Goal: Task Accomplishment & Management: Complete application form

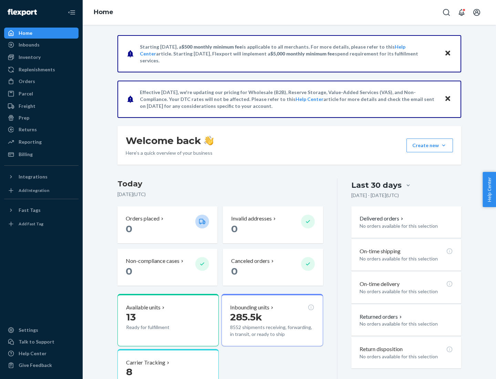
click at [444, 145] on button "Create new Create new inbound Create new order Create new product" at bounding box center [430, 146] width 47 height 14
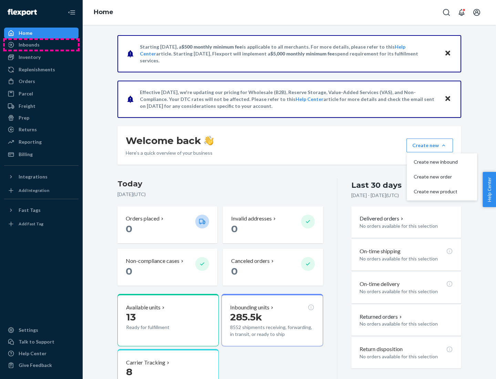
click at [41, 45] on div "Inbounds" at bounding box center [41, 45] width 73 height 10
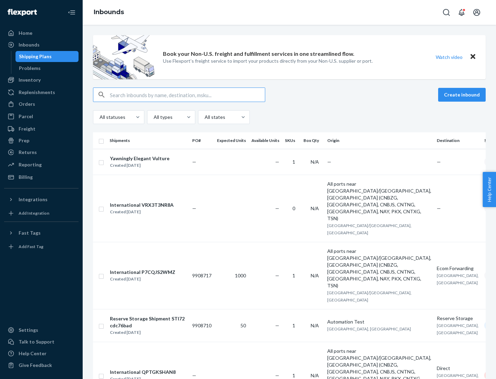
click at [463, 95] on button "Create inbound" at bounding box center [462, 95] width 48 height 14
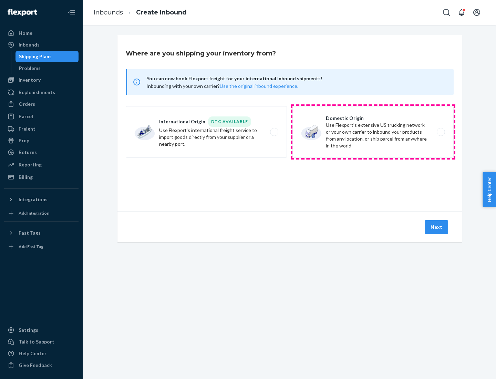
click at [373, 132] on label "Domestic Origin Use Flexport’s extensive US trucking network or your own carrie…" at bounding box center [373, 132] width 161 height 52
click at [441, 132] on input "Domestic Origin Use Flexport’s extensive US trucking network or your own carrie…" at bounding box center [443, 132] width 4 height 4
radio input "true"
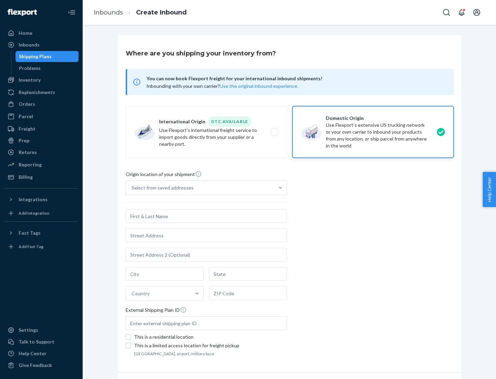
click at [161, 188] on div "Select from saved addresses" at bounding box center [163, 187] width 62 height 7
click at [132, 188] on input "Select from saved addresses" at bounding box center [132, 187] width 1 height 7
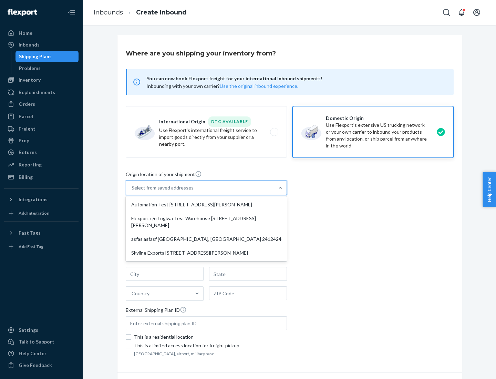
scroll to position [3, 0]
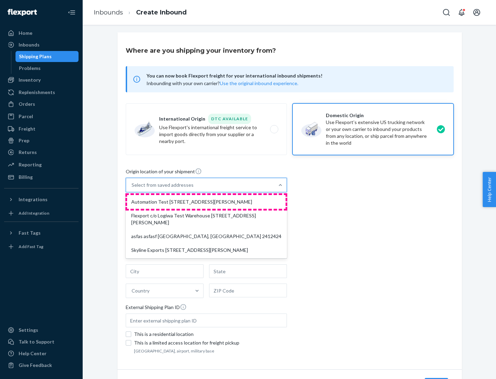
click at [206, 202] on div "Automation Test [STREET_ADDRESS][PERSON_NAME]" at bounding box center [206, 202] width 159 height 14
click at [132, 189] on input "option Automation Test [STREET_ADDRESS][PERSON_NAME] focused, 1 of 4. 4 results…" at bounding box center [132, 185] width 1 height 7
type input "Automation Test"
type input "9th Floor"
type input "[GEOGRAPHIC_DATA]"
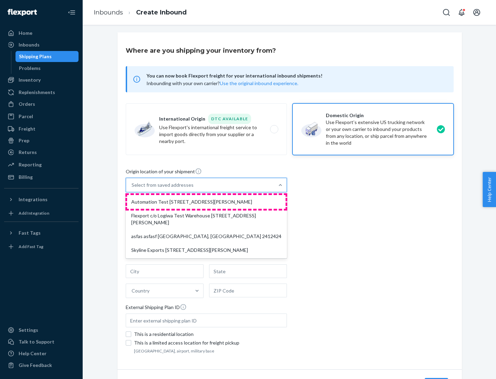
type input "CA"
type input "94104"
type input "[STREET_ADDRESS][PERSON_NAME]"
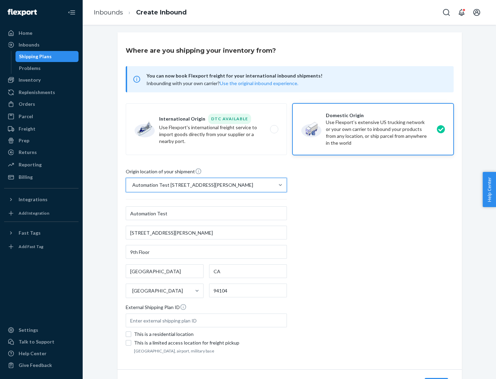
scroll to position [40, 0]
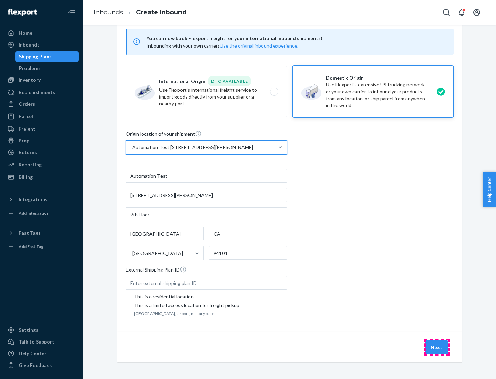
click at [437, 347] on button "Next" at bounding box center [436, 348] width 23 height 14
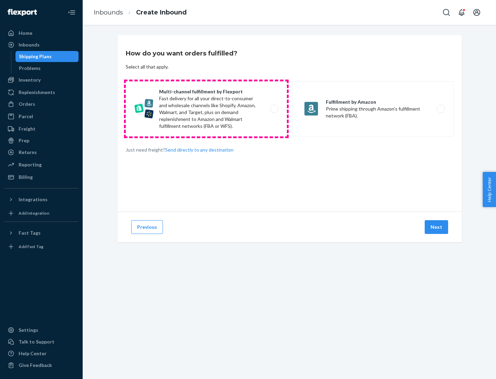
click at [206, 109] on label "Multi-channel fulfillment by Flexport Fast delivery for all your direct-to-cons…" at bounding box center [206, 108] width 161 height 55
click at [274, 109] on input "Multi-channel fulfillment by Flexport Fast delivery for all your direct-to-cons…" at bounding box center [276, 109] width 4 height 4
radio input "true"
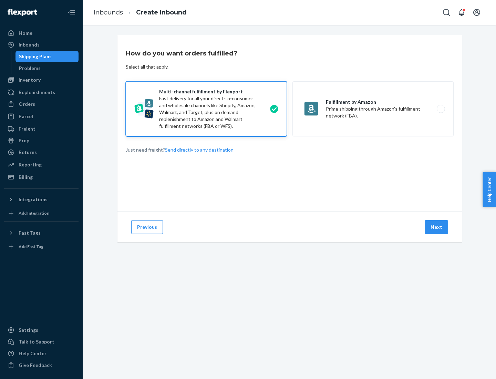
click at [437, 227] on button "Next" at bounding box center [436, 227] width 23 height 14
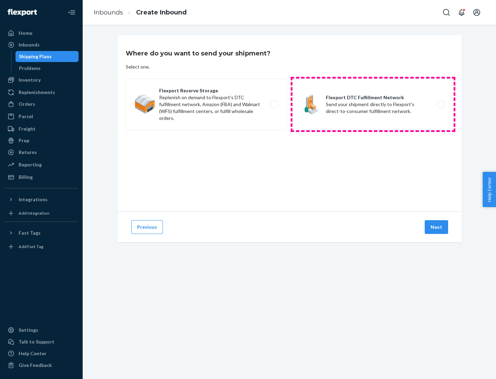
click at [373, 104] on label "Flexport DTC Fulfillment Network Send your shipment directly to Flexport's dire…" at bounding box center [373, 105] width 161 height 52
click at [441, 104] on input "Flexport DTC Fulfillment Network Send your shipment directly to Flexport's dire…" at bounding box center [443, 104] width 4 height 4
radio input "true"
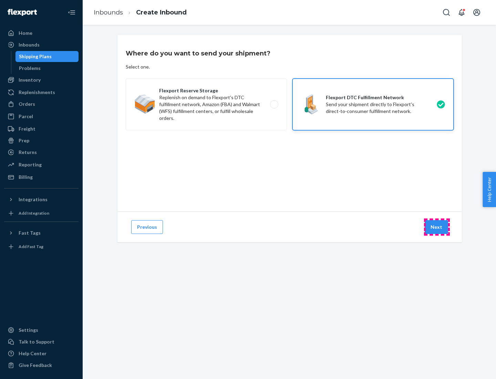
click at [437, 227] on button "Next" at bounding box center [436, 227] width 23 height 14
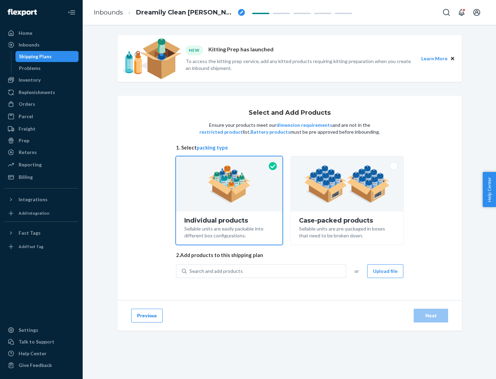
click at [347, 184] on img at bounding box center [347, 184] width 86 height 38
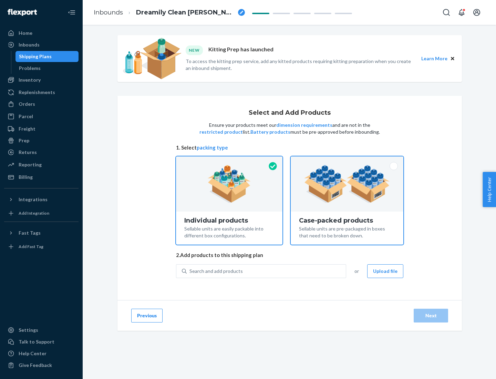
click at [347, 161] on input "Case-packed products Sellable units are pre-packaged in boxes that need to be b…" at bounding box center [347, 158] width 4 height 4
radio input "true"
radio input "false"
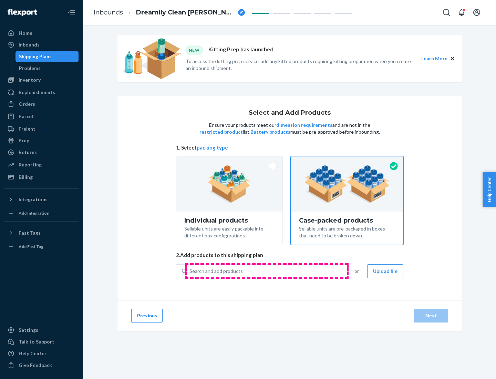
click at [267, 271] on div "Search and add products" at bounding box center [266, 271] width 159 height 12
click at [190, 271] on input "Search and add products" at bounding box center [190, 271] width 1 height 7
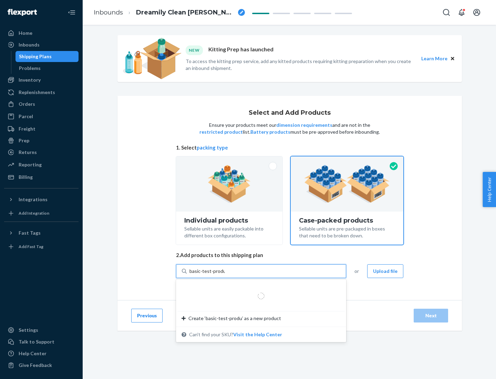
type input "basic-test-product-1"
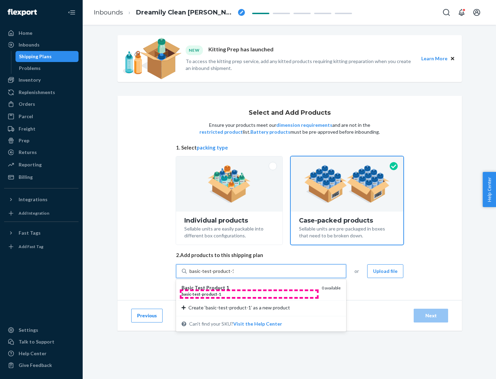
click at [249, 294] on div "basic - test - product - 1" at bounding box center [249, 294] width 135 height 6
click at [234, 275] on input "basic-test-product-1" at bounding box center [212, 271] width 44 height 7
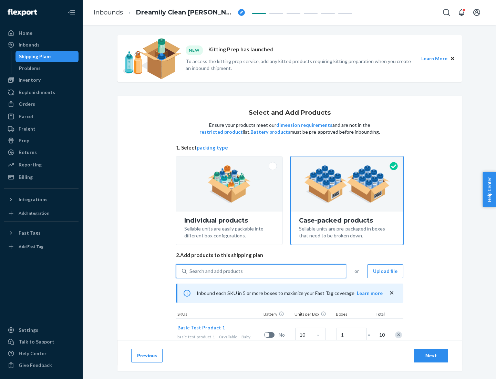
scroll to position [25, 0]
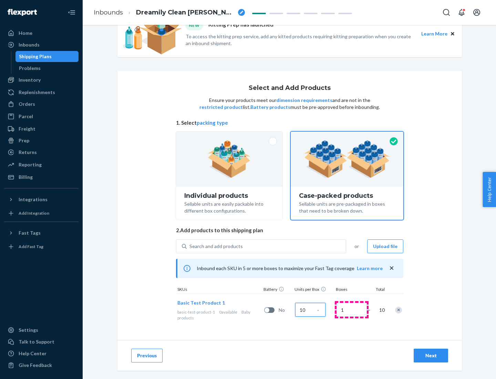
type input "10"
type input "7"
click at [431, 356] on div "Next" at bounding box center [431, 355] width 23 height 7
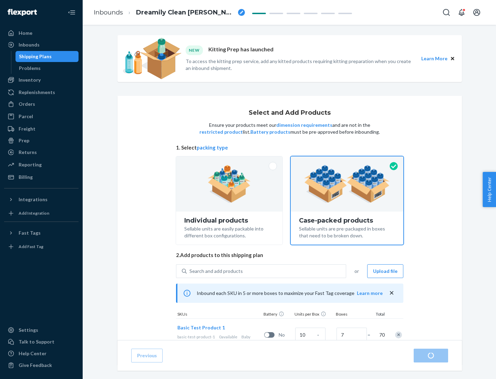
radio input "true"
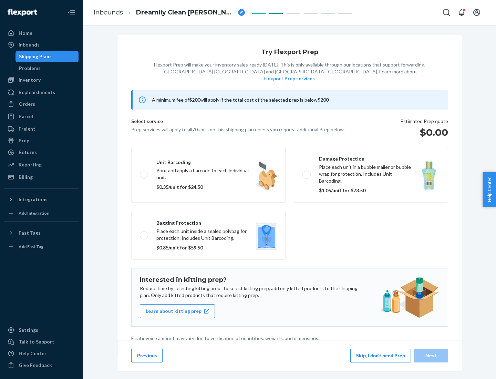
scroll to position [2, 0]
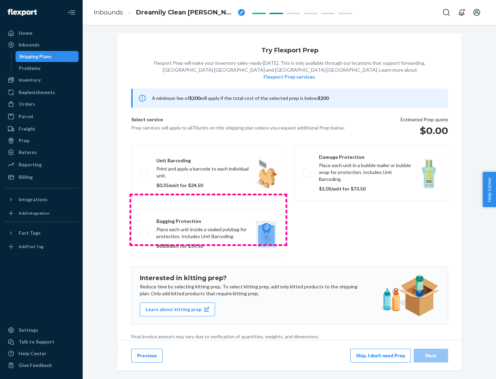
click at [209, 220] on label "Bagging protection Place each unit inside a sealed polybag for protection. Incl…" at bounding box center [208, 233] width 154 height 49
click at [144, 231] on input "Bagging protection Place each unit inside a sealed polybag for protection. Incl…" at bounding box center [142, 233] width 4 height 4
checkbox input "true"
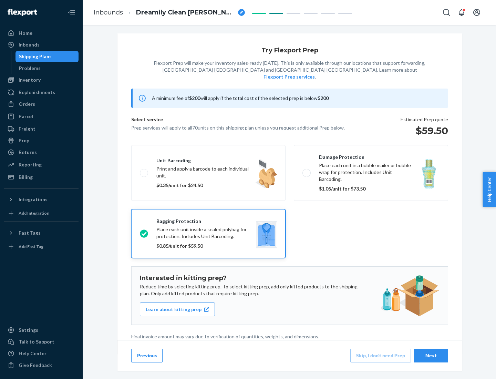
click at [431, 355] on div "Next" at bounding box center [431, 355] width 23 height 7
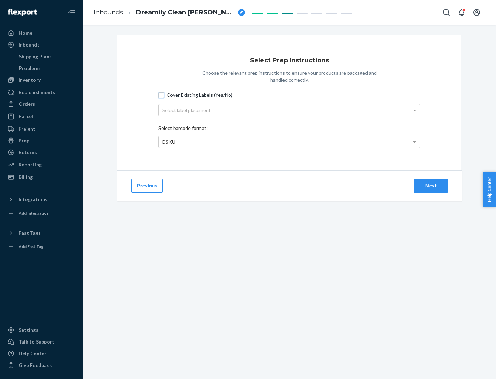
click at [161, 95] on input "Cover Existing Labels (Yes/No)" at bounding box center [162, 95] width 6 height 6
checkbox input "true"
click at [290, 110] on div "Select label placement" at bounding box center [289, 110] width 261 height 12
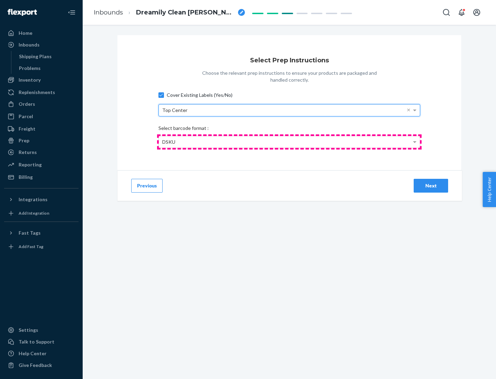
click at [290, 142] on div "DSKU" at bounding box center [289, 142] width 261 height 12
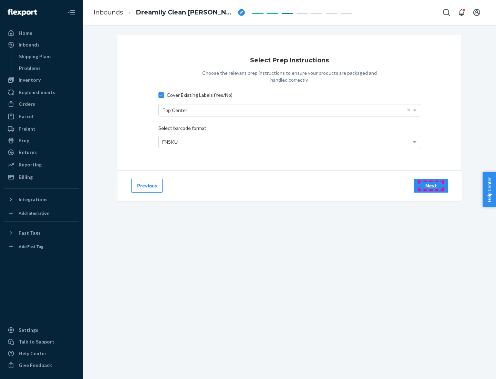
click at [431, 185] on div "Next" at bounding box center [431, 185] width 23 height 7
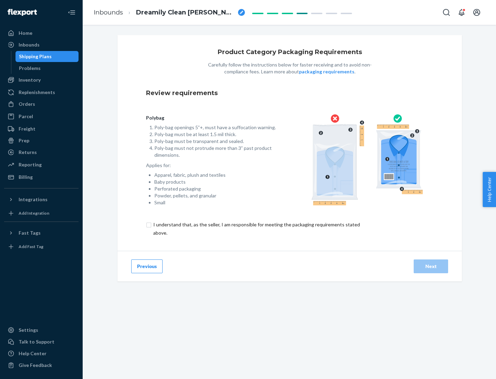
click at [256, 229] on input "checkbox" at bounding box center [260, 229] width 229 height 17
checkbox input "true"
click at [431, 266] on div "Next" at bounding box center [431, 266] width 23 height 7
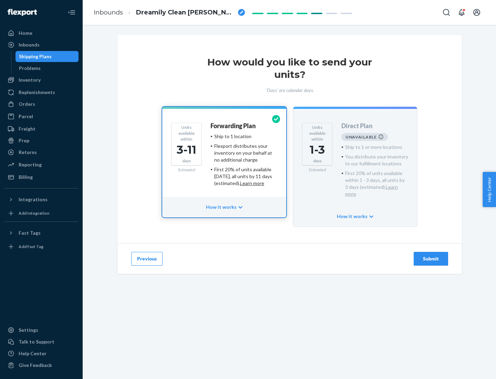
click at [234, 126] on h4 "Forwarding Plan" at bounding box center [233, 126] width 45 height 7
click at [431, 255] on div "Submit" at bounding box center [431, 258] width 23 height 7
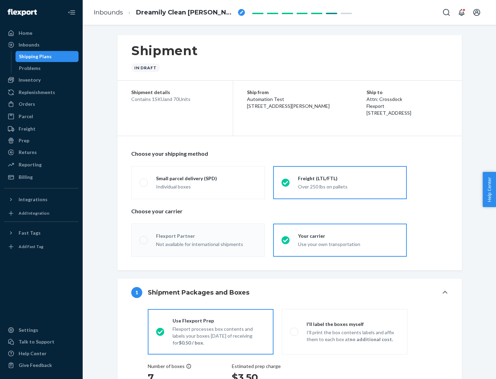
radio input "true"
radio input "false"
radio input "true"
radio input "false"
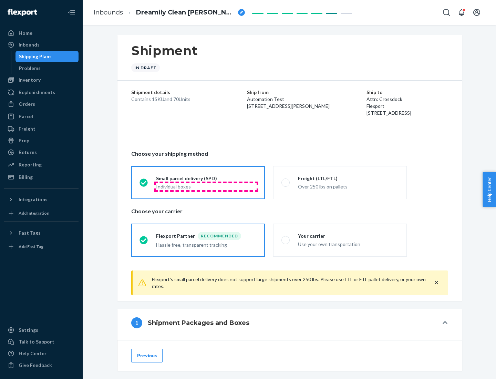
click at [206, 186] on div "Individual boxes" at bounding box center [206, 186] width 101 height 7
click at [144, 185] on input "Small parcel delivery (SPD) Individual boxes" at bounding box center [142, 182] width 4 height 4
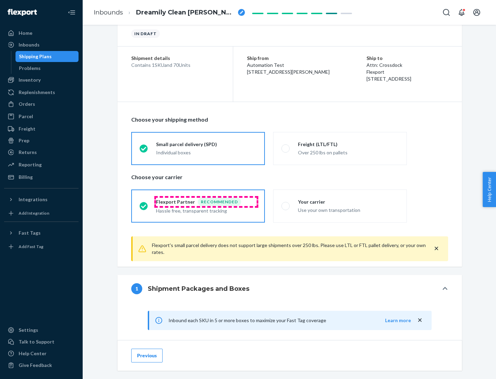
click at [206, 202] on div "Recommended" at bounding box center [219, 202] width 43 height 8
click at [144, 204] on input "Flexport Partner Recommended Hassle free, transparent tracking" at bounding box center [142, 206] width 4 height 4
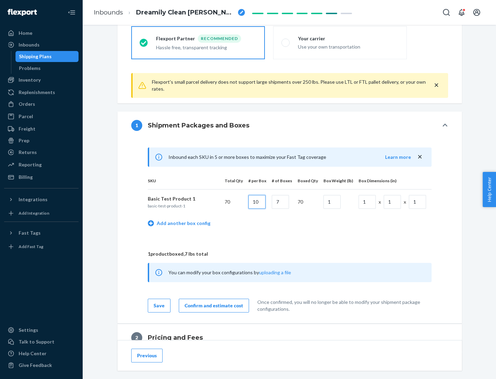
type input "10"
type input "7"
type input "1"
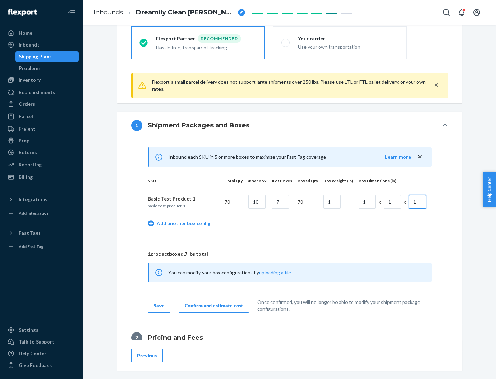
scroll to position [301, 0]
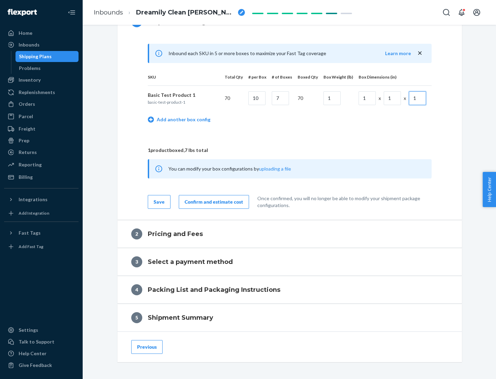
type input "1"
click at [213, 202] on div "Confirm and estimate cost" at bounding box center [214, 202] width 59 height 7
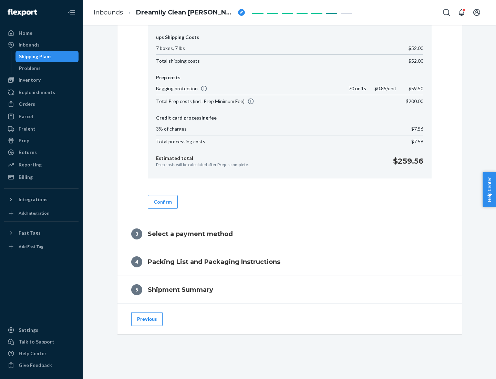
click at [162, 202] on button "Confirm" at bounding box center [163, 202] width 30 height 14
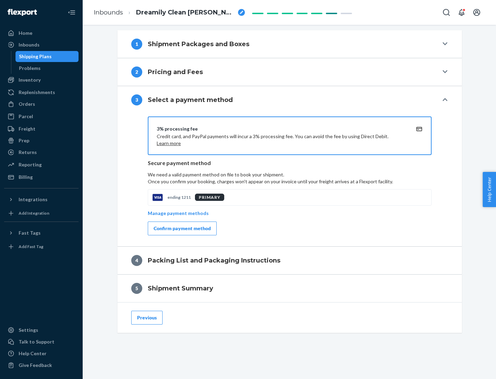
scroll to position [279, 0]
click at [182, 229] on div "Confirm payment method" at bounding box center [182, 228] width 57 height 7
